Goal: Find contact information: Find contact information

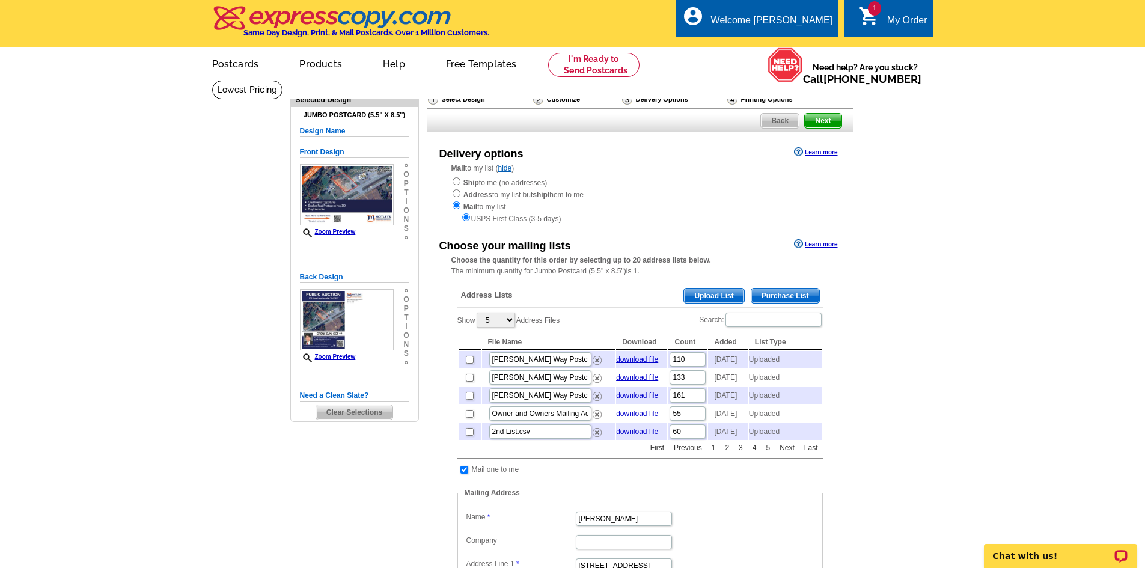
click at [1016, 402] on main "Need Help? call [PHONE_NUMBER], chat with support, or have our designers make s…" at bounding box center [572, 472] width 1145 height 785
click at [939, 171] on main "Need Help? call [PHONE_NUMBER], chat with support, or have our designers make s…" at bounding box center [572, 472] width 1145 height 785
click at [1028, 341] on main "Need Help? call [PHONE_NUMBER], chat with support, or have our designers make s…" at bounding box center [572, 472] width 1145 height 785
